Goal: Information Seeking & Learning: Find specific fact

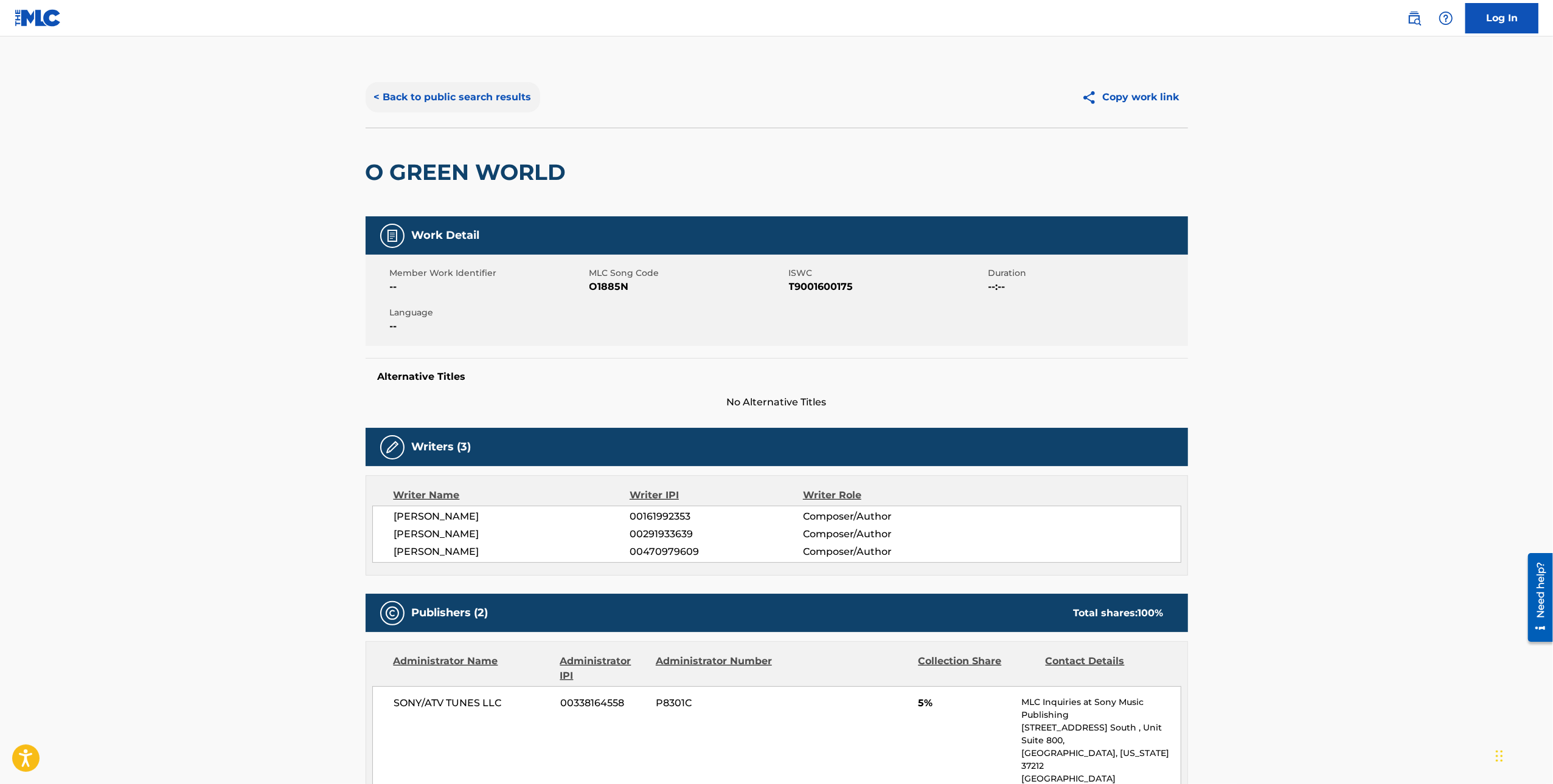
click at [465, 98] on button "< Back to public search results" at bounding box center [453, 96] width 175 height 30
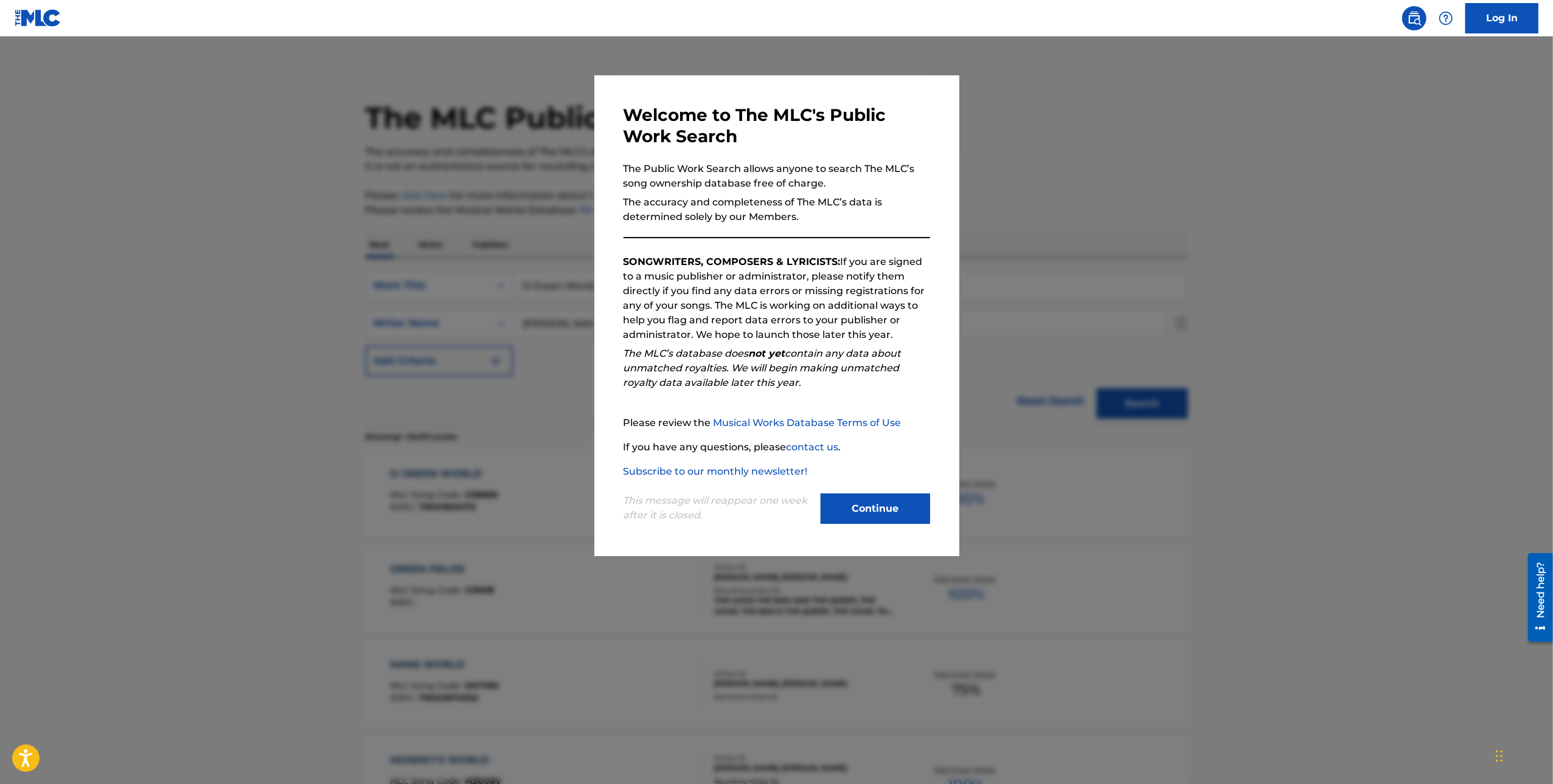
scroll to position [91, 0]
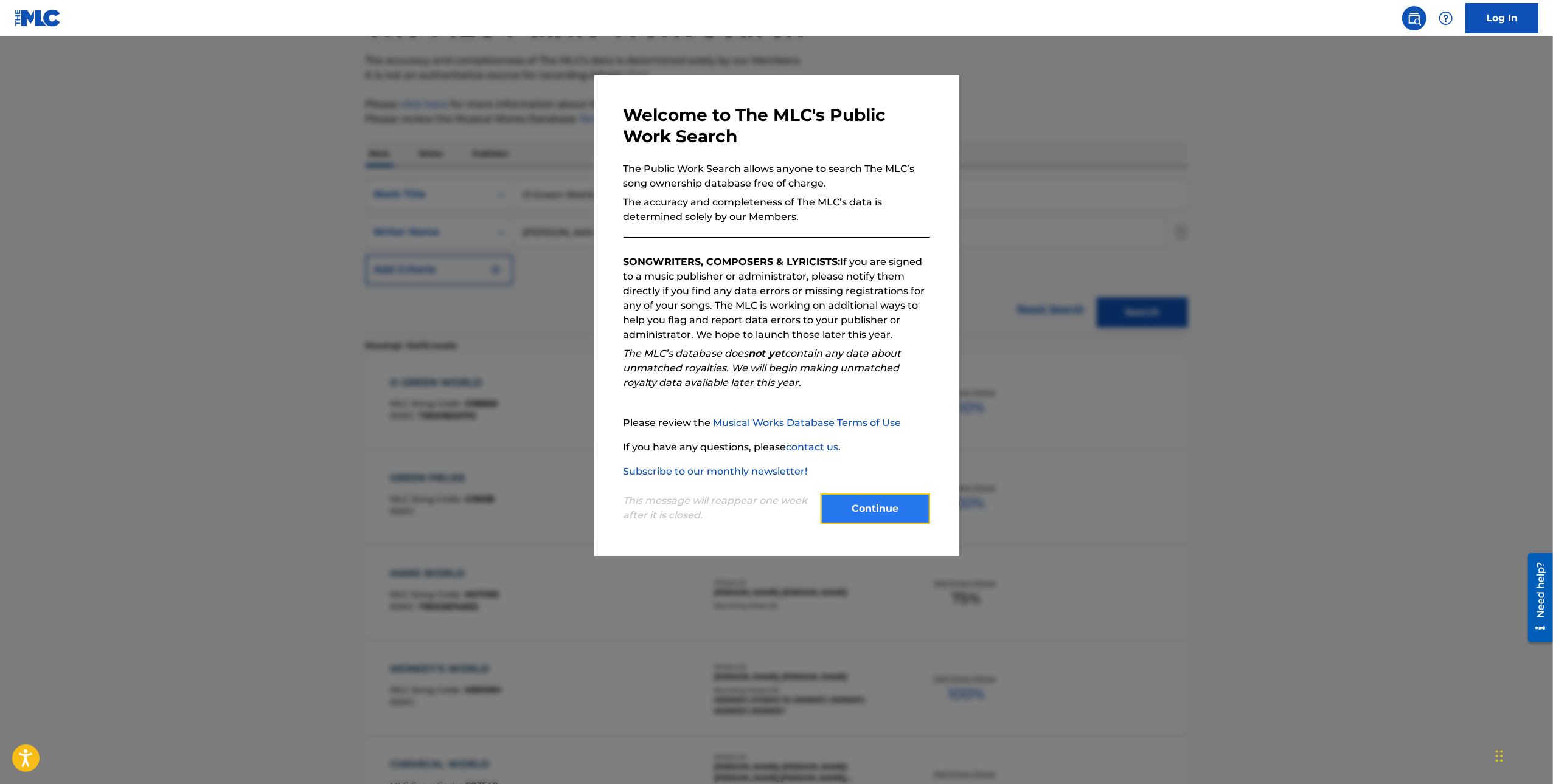
click at [880, 515] on button "Continue" at bounding box center [875, 508] width 110 height 30
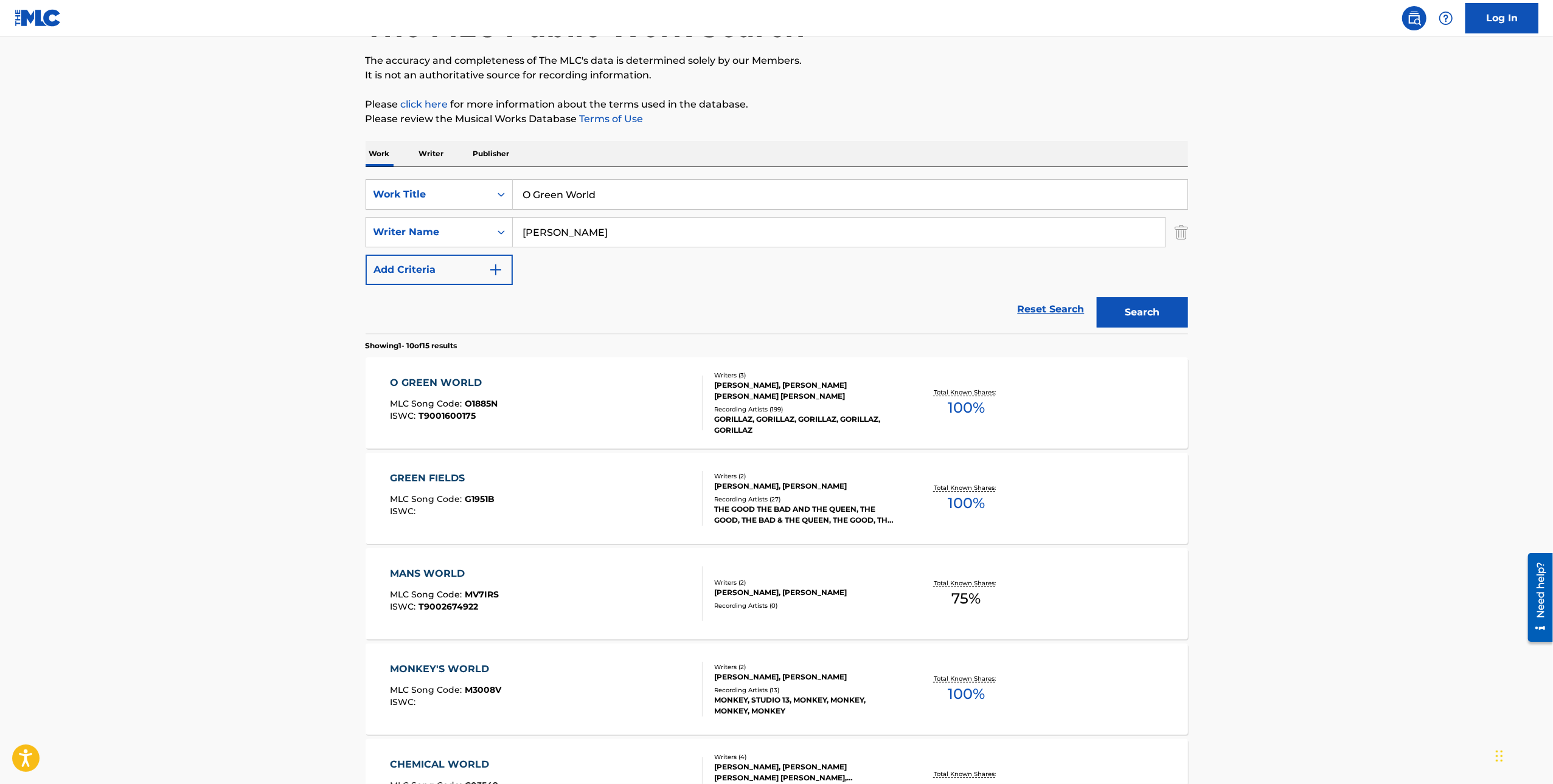
click at [569, 187] on input "O Green World" at bounding box center [850, 194] width 674 height 29
click at [702, 189] on input "O Green World" at bounding box center [850, 194] width 674 height 29
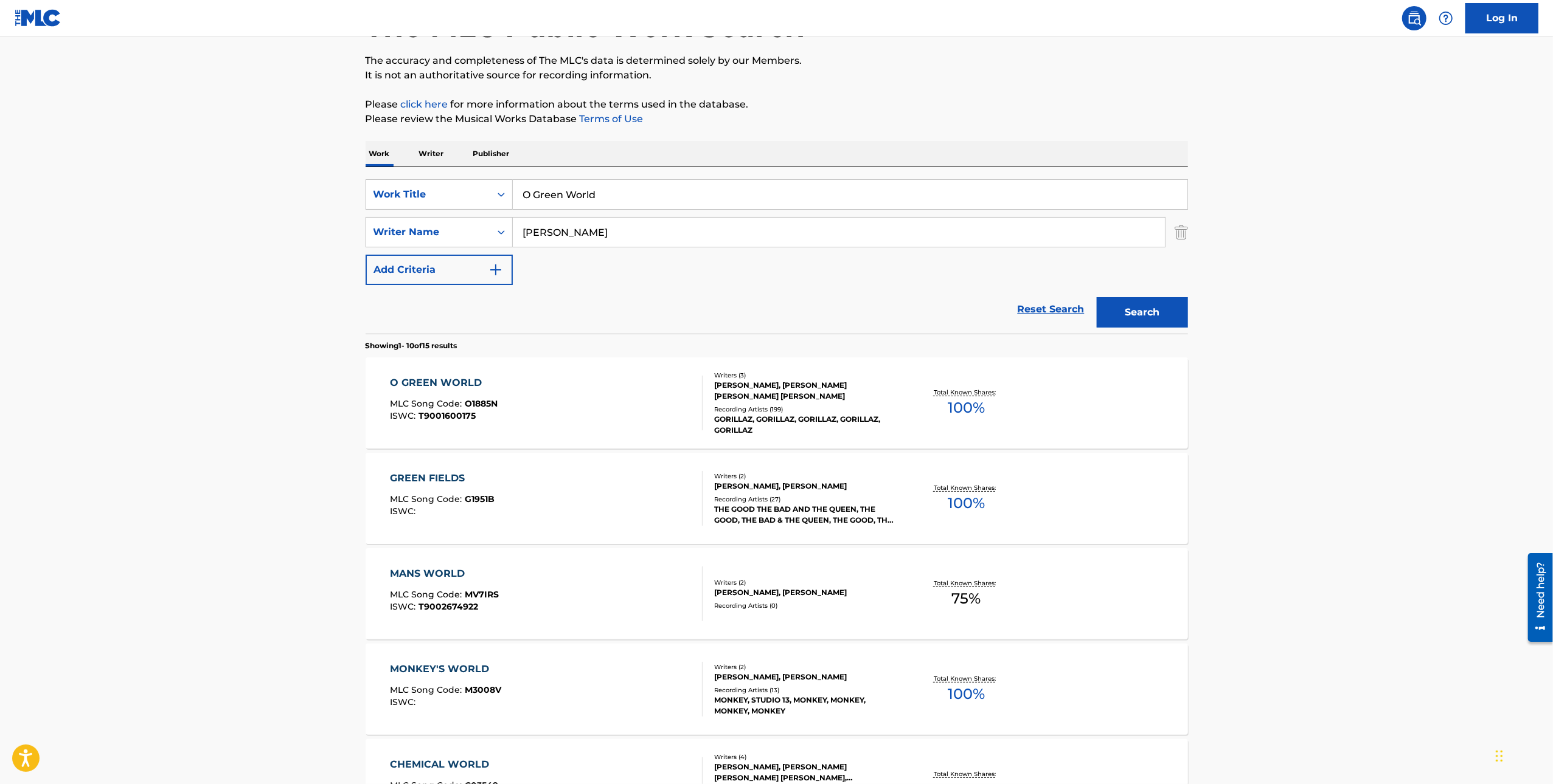
click at [702, 189] on input "O Green World" at bounding box center [850, 194] width 674 height 29
paste input "Dead Moon Night"
type input "Dead Moon Night"
click at [1156, 313] on button "Search" at bounding box center [1143, 312] width 91 height 30
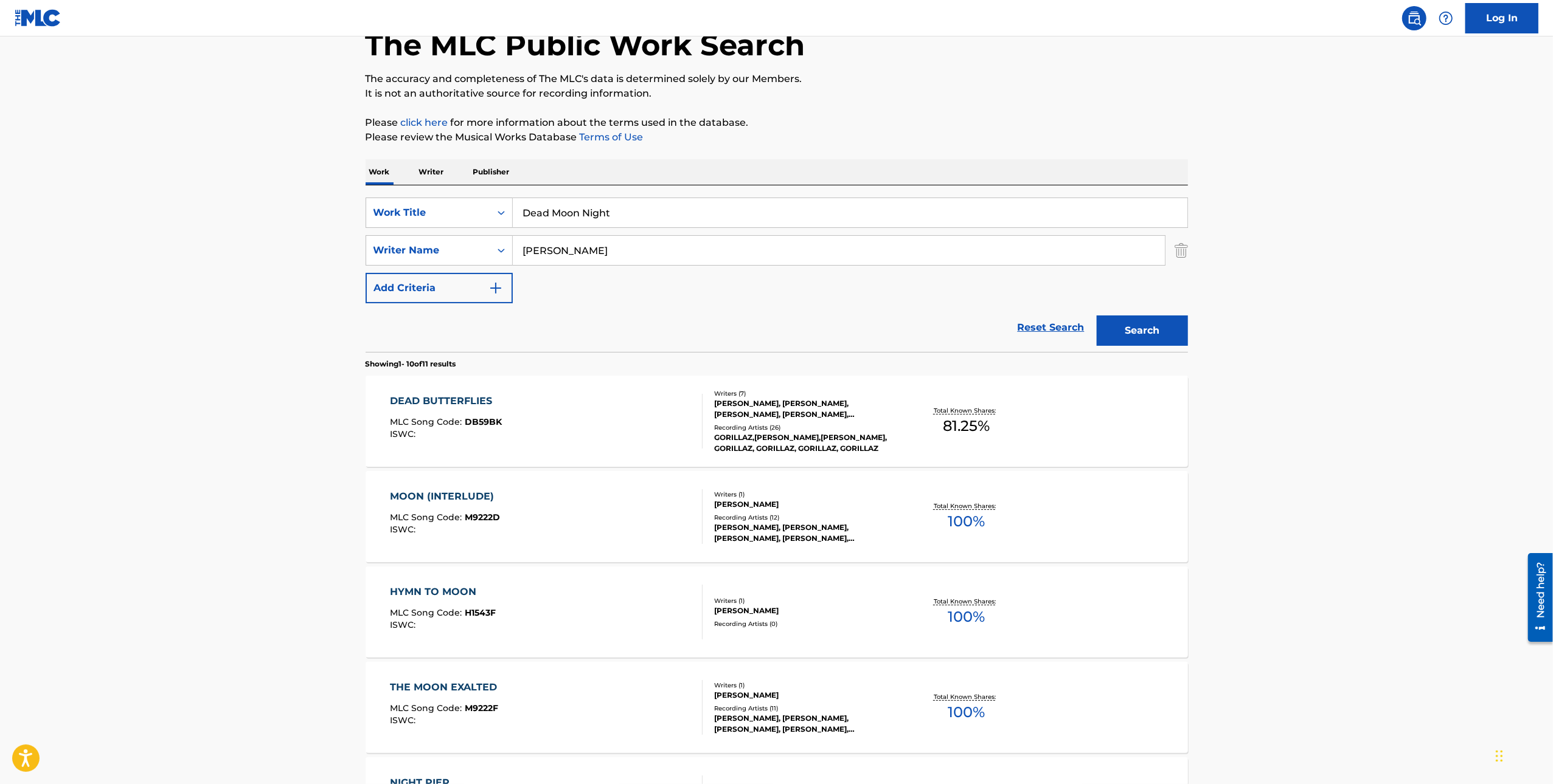
scroll to position [98, 0]
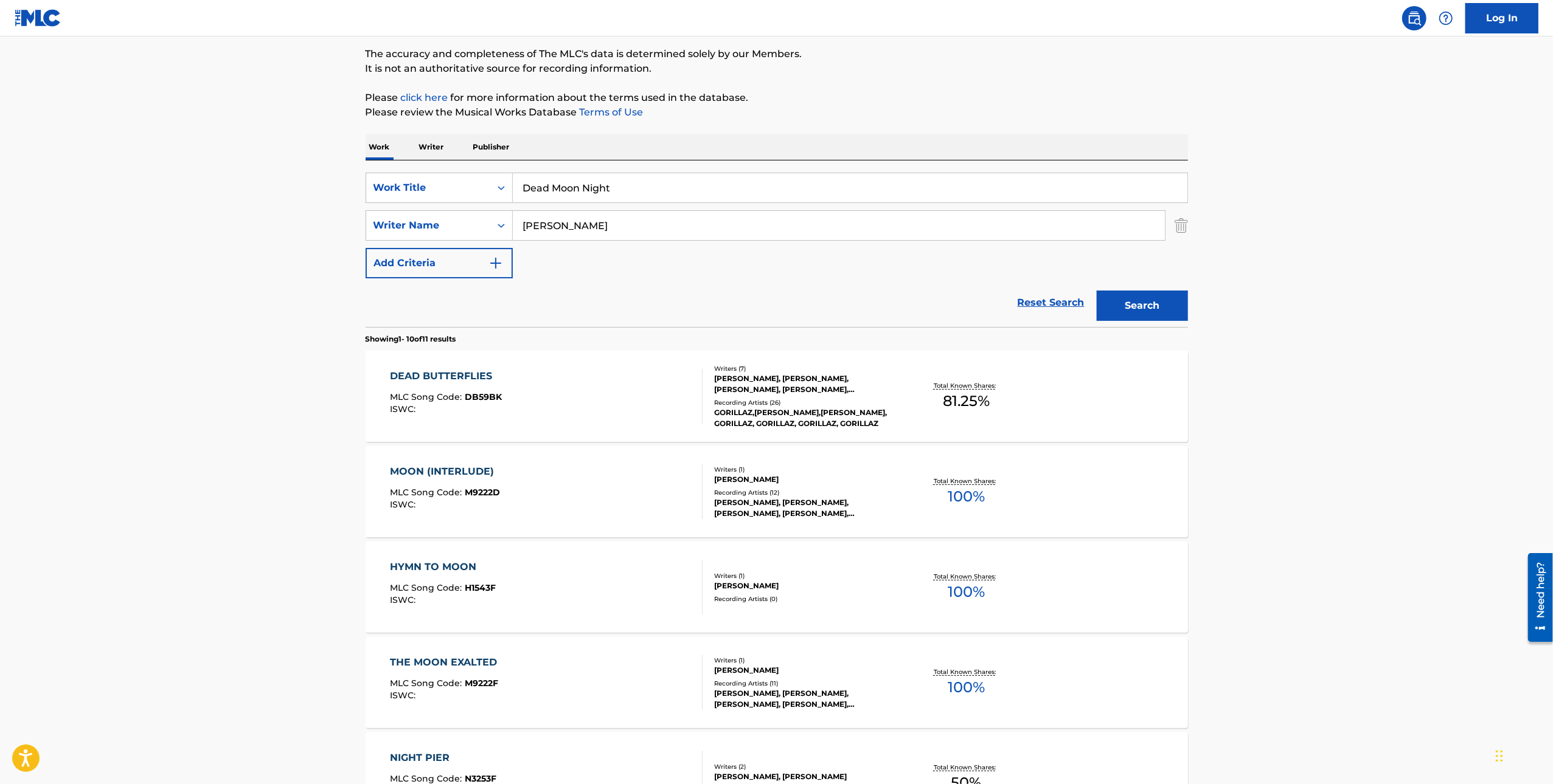
click at [635, 221] on input "[PERSON_NAME]" at bounding box center [839, 225] width 652 height 29
click at [1183, 307] on button "Search" at bounding box center [1143, 305] width 91 height 30
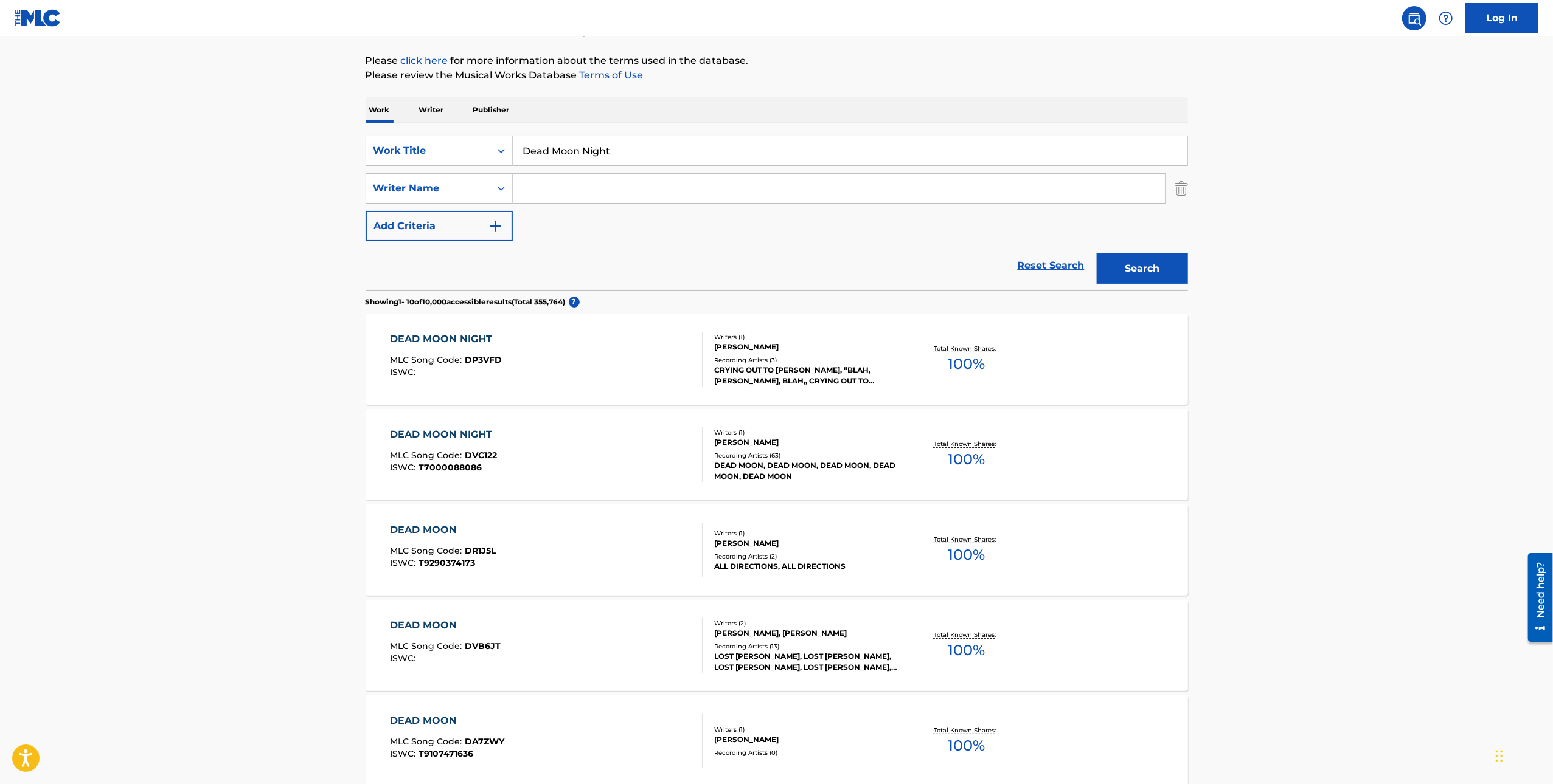
scroll to position [155, 0]
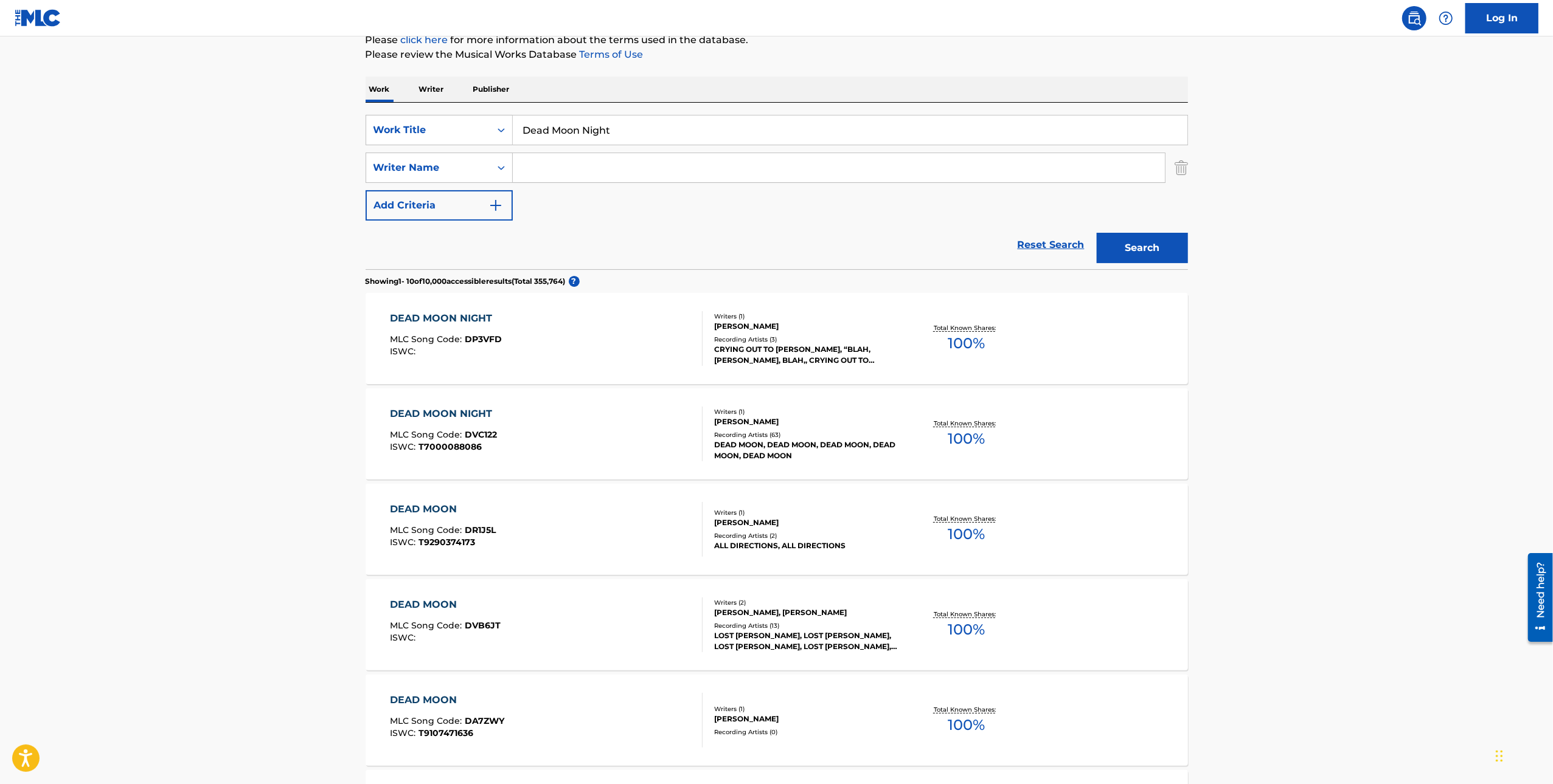
click at [869, 453] on div "DEAD MOON, DEAD MOON, DEAD MOON, DEAD MOON, DEAD MOON" at bounding box center [806, 451] width 184 height 22
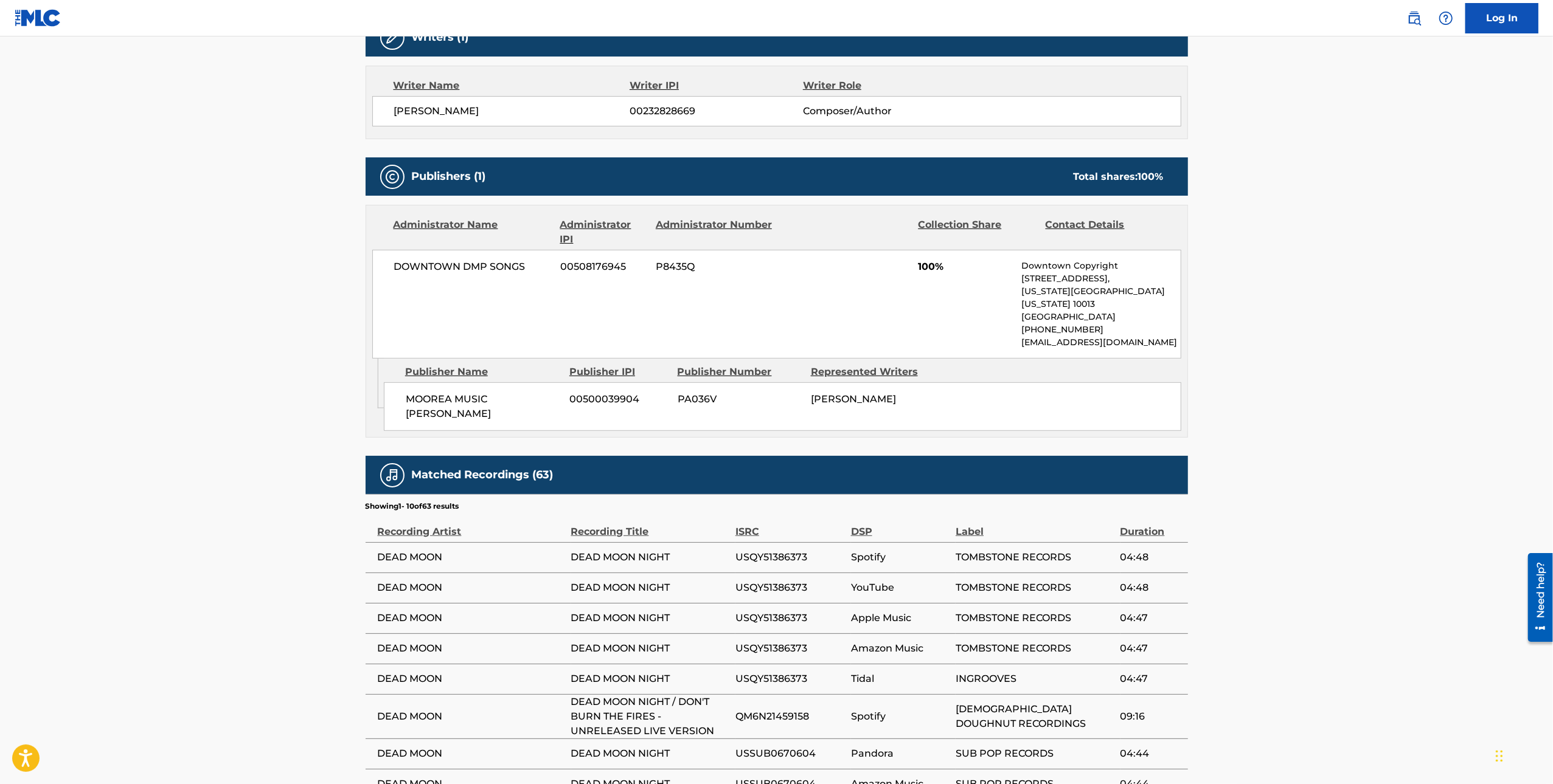
scroll to position [411, 0]
